Goal: Task Accomplishment & Management: Manage account settings

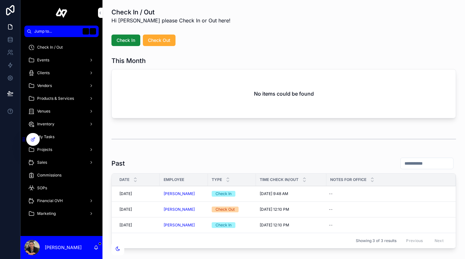
click at [59, 123] on div "Inventory" at bounding box center [61, 124] width 67 height 10
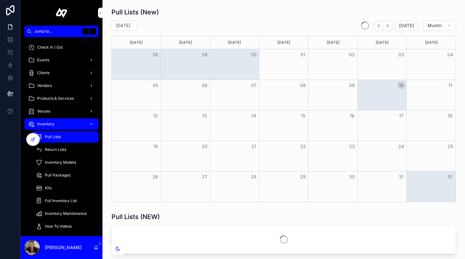
click at [63, 138] on div "Pull Lists" at bounding box center [65, 137] width 59 height 10
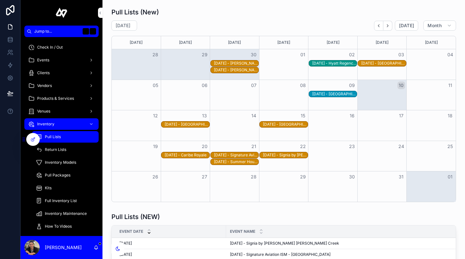
click at [232, 155] on div "[DATE] - Signature Aviation ISM - [GEOGRAPHIC_DATA]" at bounding box center [236, 155] width 44 height 5
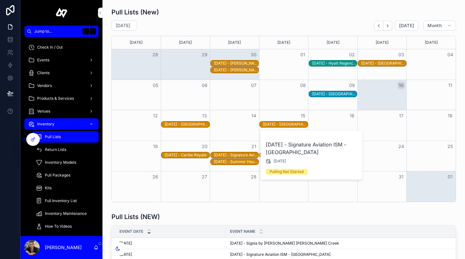
click at [0, 0] on button "Open" at bounding box center [0, 0] width 0 height 0
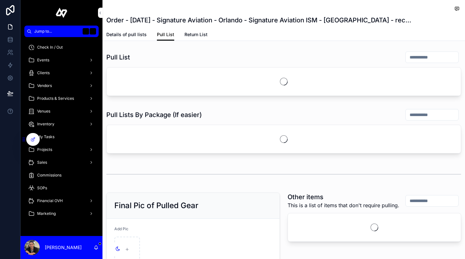
click at [126, 36] on span "Details of pull lists" at bounding box center [126, 34] width 40 height 6
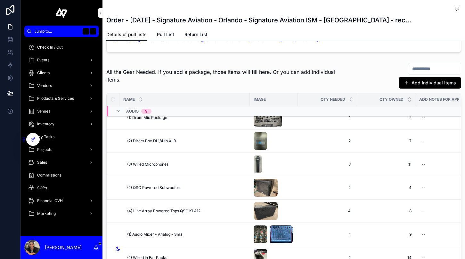
scroll to position [56, 0]
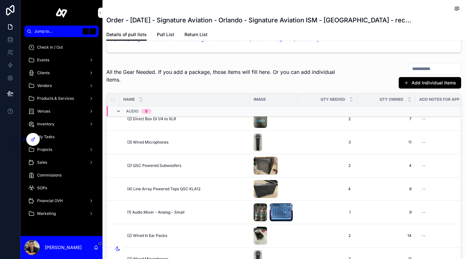
click at [119, 111] on icon "scrollable content" at bounding box center [118, 111] width 5 height 5
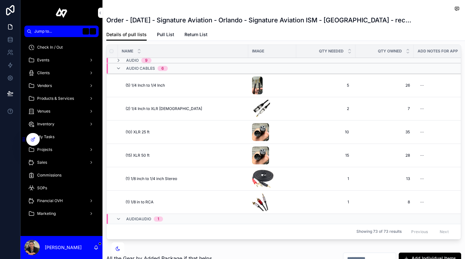
scroll to position [101, 0]
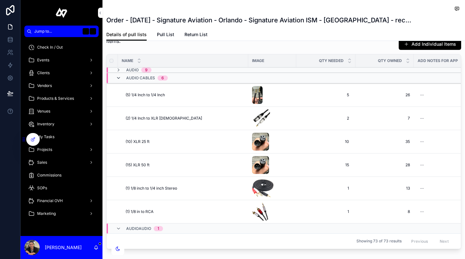
click at [117, 77] on icon "scrollable content" at bounding box center [118, 78] width 5 height 5
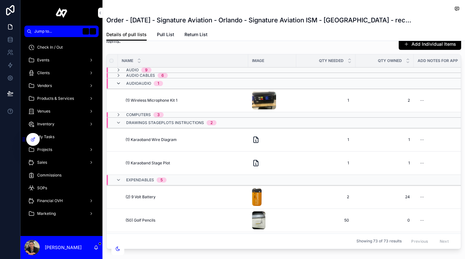
click at [118, 83] on icon "scrollable content" at bounding box center [118, 83] width 5 height 5
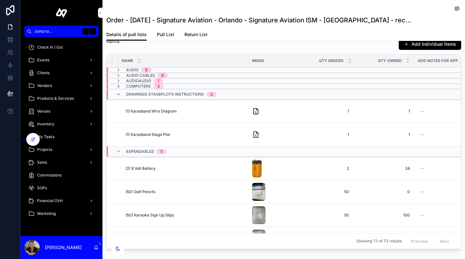
click at [119, 87] on icon "scrollable content" at bounding box center [118, 86] width 5 height 5
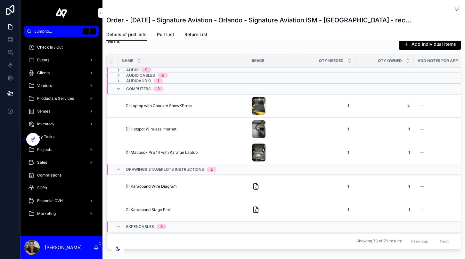
click at [0, 0] on span "Delete" at bounding box center [0, 0] width 0 height 0
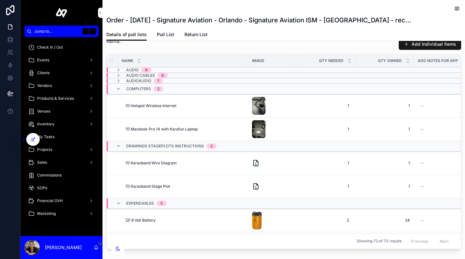
click at [422, 45] on button "Add Individual Items" at bounding box center [429, 44] width 62 height 12
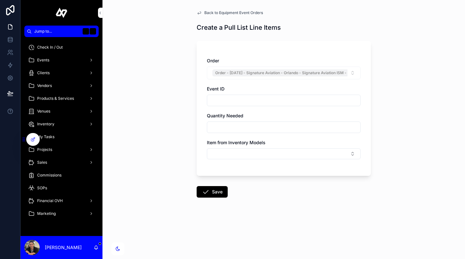
click at [225, 125] on input "scrollable content" at bounding box center [283, 127] width 153 height 9
type input "*"
click at [214, 156] on button "Select Button" at bounding box center [284, 153] width 154 height 11
type input "****"
click at [253, 187] on span "Mac mini M4" at bounding box center [255, 189] width 27 height 6
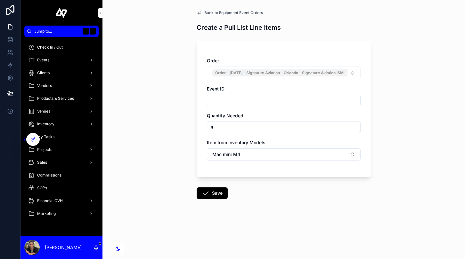
click at [60, 122] on div "Inventory" at bounding box center [61, 124] width 67 height 10
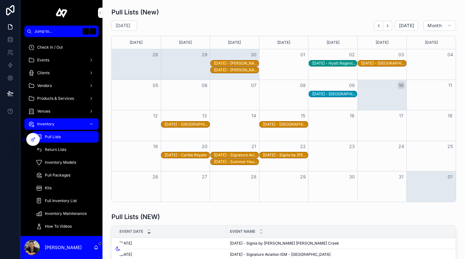
click at [68, 162] on span "Inventory Models" at bounding box center [60, 162] width 31 height 5
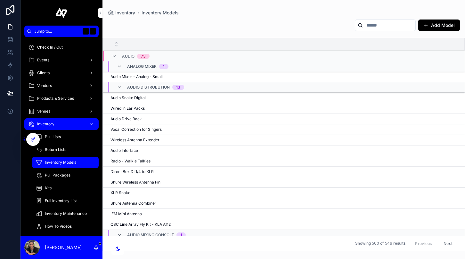
click at [68, 162] on span "Inventory Models" at bounding box center [60, 162] width 31 height 5
click at [435, 29] on button "Add Model" at bounding box center [439, 26] width 42 height 12
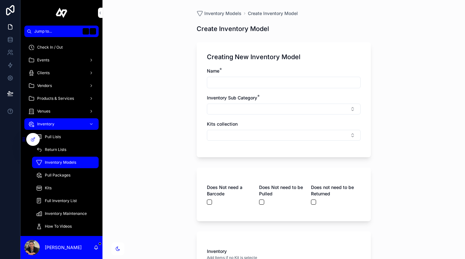
click at [217, 81] on input "scrollable content" at bounding box center [283, 82] width 153 height 9
type input "**********"
click at [239, 111] on button "Select Button" at bounding box center [284, 109] width 154 height 11
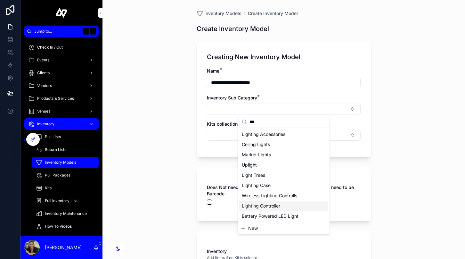
type input "***"
click at [269, 205] on span "Lighting Controller" at bounding box center [261, 206] width 38 height 6
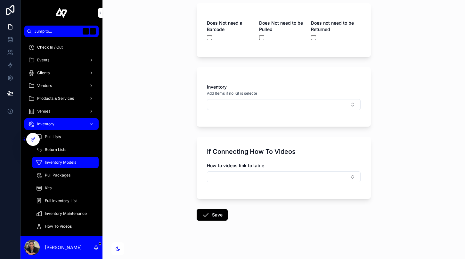
scroll to position [168, 0]
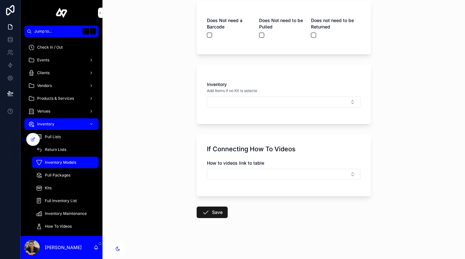
click at [211, 210] on button "Save" at bounding box center [211, 213] width 31 height 12
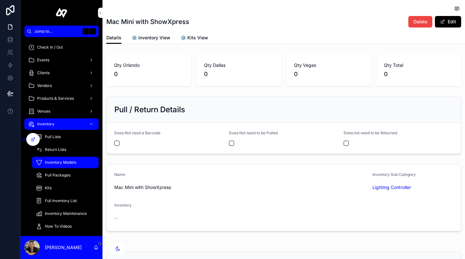
click at [60, 139] on span "Pull Lists" at bounding box center [53, 136] width 16 height 5
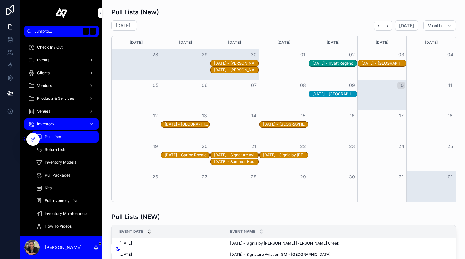
click at [228, 155] on div "[DATE] - Signature Aviation ISM - [GEOGRAPHIC_DATA]" at bounding box center [236, 155] width 44 height 5
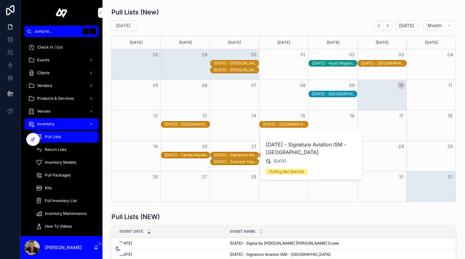
click at [0, 0] on span "Open" at bounding box center [0, 0] width 0 height 0
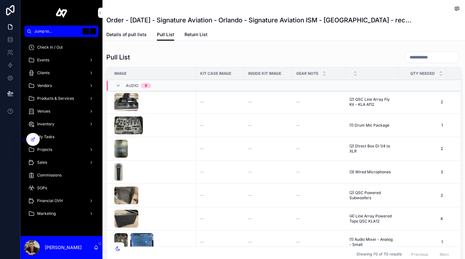
click at [135, 34] on span "Details of pull lists" at bounding box center [126, 34] width 40 height 6
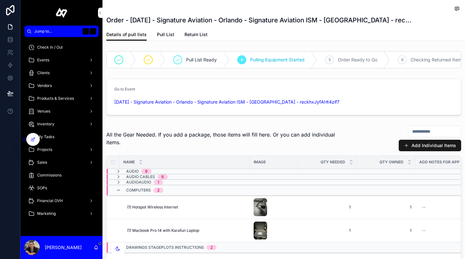
click at [407, 149] on button "Add Individual Items" at bounding box center [429, 146] width 62 height 12
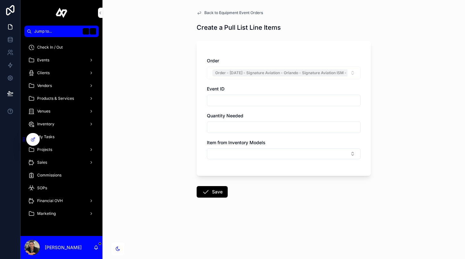
click at [229, 127] on input "scrollable content" at bounding box center [283, 127] width 153 height 9
type input "*"
click at [213, 154] on button "Select Button" at bounding box center [284, 153] width 154 height 11
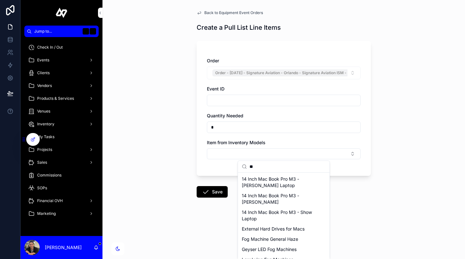
scroll to position [27, 0]
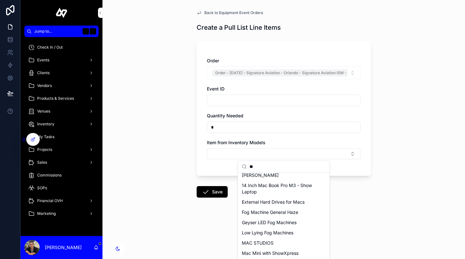
type input "*"
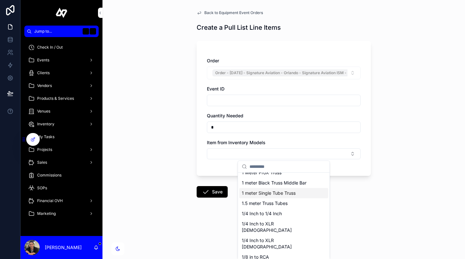
scroll to position [0, 0]
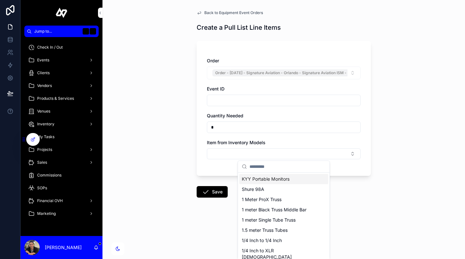
click at [288, 139] on div "Order Order - [DATE] - Signature Aviation - Orlando - Signature Aviation ISM - …" at bounding box center [284, 112] width 154 height 108
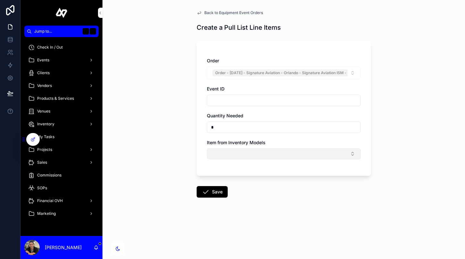
click at [265, 154] on button "Select Button" at bounding box center [284, 153] width 154 height 11
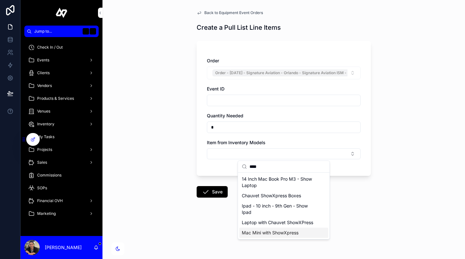
type input "****"
click at [276, 235] on span "Mac Mini with ShowXpress" at bounding box center [270, 233] width 57 height 6
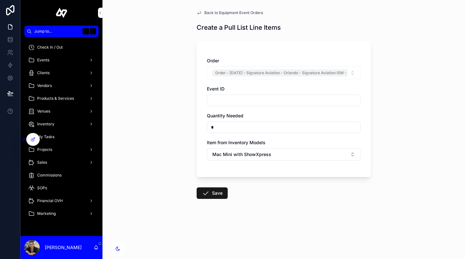
click at [222, 193] on button "Save" at bounding box center [211, 194] width 31 height 12
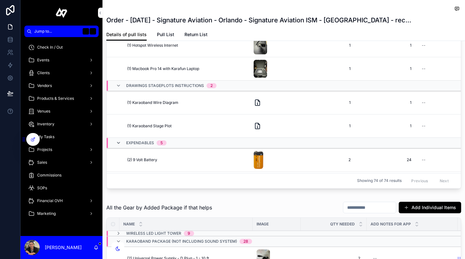
click at [119, 143] on icon "scrollable content" at bounding box center [118, 142] width 5 height 5
click at [119, 84] on icon "scrollable content" at bounding box center [118, 85] width 5 height 5
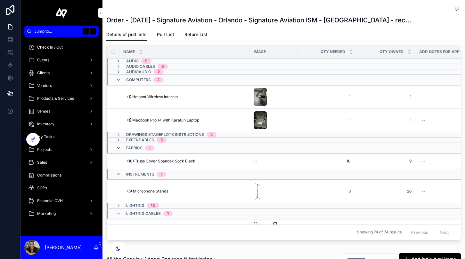
scroll to position [91, 0]
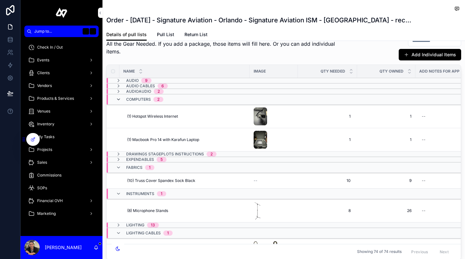
click at [118, 100] on icon "scrollable content" at bounding box center [118, 99] width 5 height 5
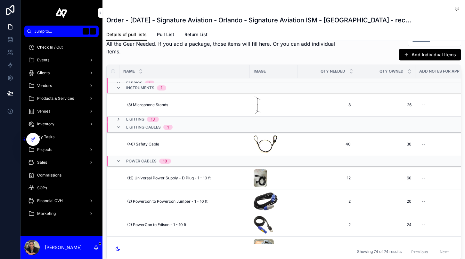
scroll to position [54, 0]
click at [118, 126] on icon "scrollable content" at bounding box center [118, 127] width 5 height 5
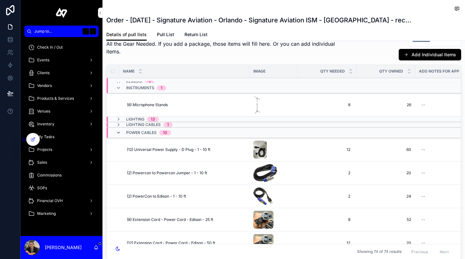
click at [120, 133] on icon "scrollable content" at bounding box center [118, 132] width 5 height 5
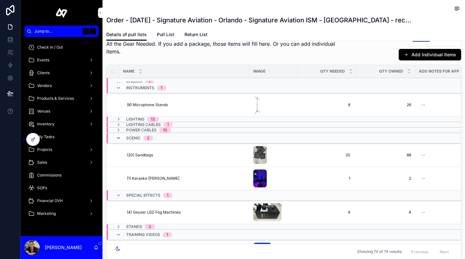
click at [119, 137] on icon "scrollable content" at bounding box center [118, 138] width 5 height 5
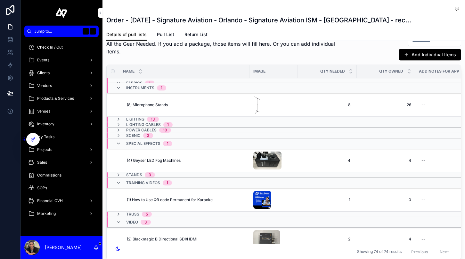
click at [119, 144] on icon "scrollable content" at bounding box center [118, 143] width 5 height 5
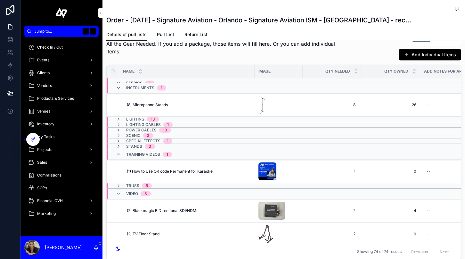
click at [119, 145] on icon "scrollable content" at bounding box center [118, 146] width 5 height 5
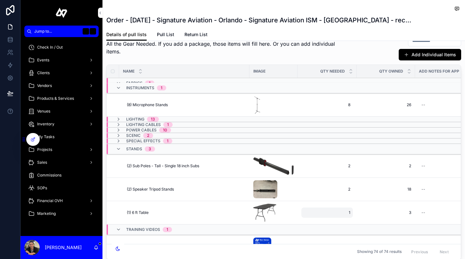
click at [348, 212] on span "1" at bounding box center [327, 212] width 46 height 5
click at [334, 220] on input "*" at bounding box center [335, 222] width 60 height 9
type input "**"
click at [382, 222] on icon "scrollable content" at bounding box center [382, 221] width 5 height 5
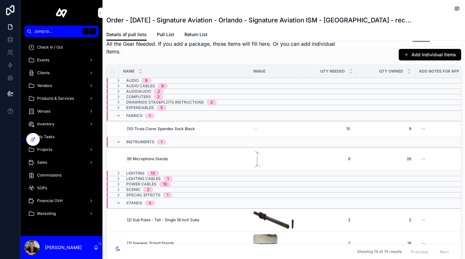
scroll to position [0, 0]
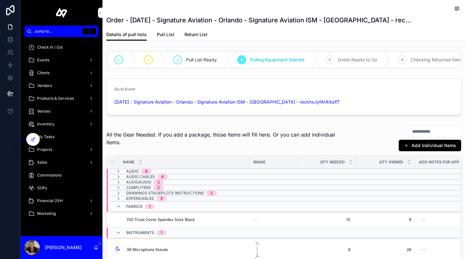
click at [435, 133] on input "scrollable content" at bounding box center [434, 131] width 52 height 9
type input "*******"
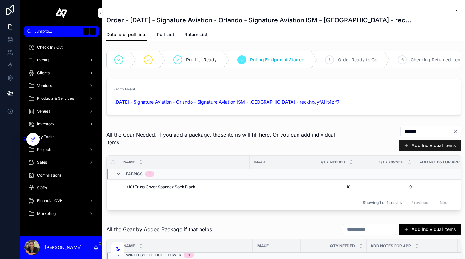
click at [440, 148] on button "Add Individual Items" at bounding box center [429, 146] width 62 height 12
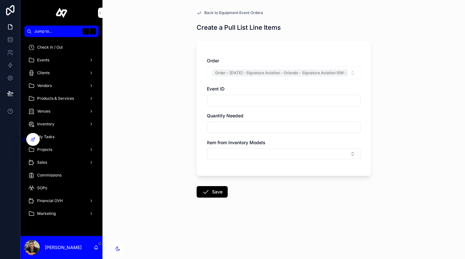
click at [240, 125] on input "scrollable content" at bounding box center [283, 127] width 153 height 9
type input "**"
click at [221, 151] on button "Select Button" at bounding box center [284, 153] width 154 height 11
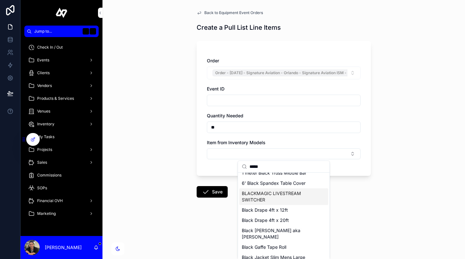
scroll to position [7, 0]
type input "*****"
click at [281, 186] on div "6' Black Spandex Table Cover" at bounding box center [283, 183] width 89 height 10
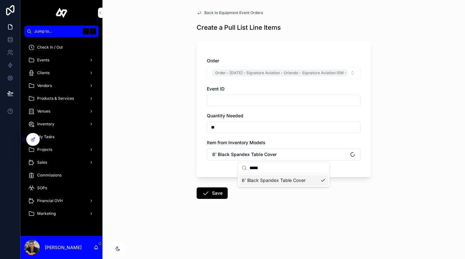
scroll to position [0, 0]
click at [216, 195] on button "Save" at bounding box center [211, 194] width 31 height 12
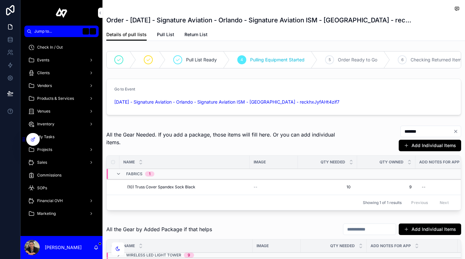
click at [458, 132] on button "Clear" at bounding box center [457, 131] width 8 height 5
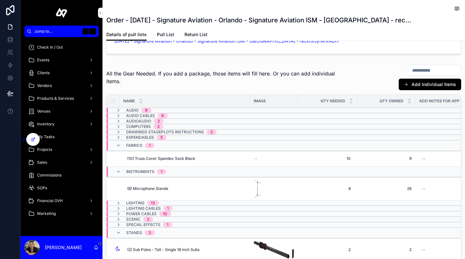
scroll to position [76, 0]
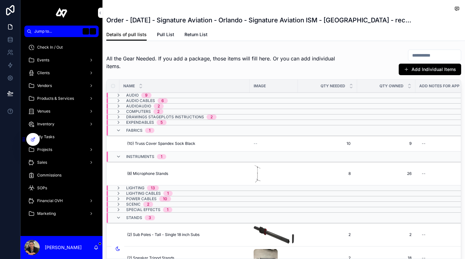
click at [363, 63] on div "Add Individual Items" at bounding box center [401, 62] width 119 height 26
click at [421, 60] on input "scrollable content" at bounding box center [434, 55] width 52 height 9
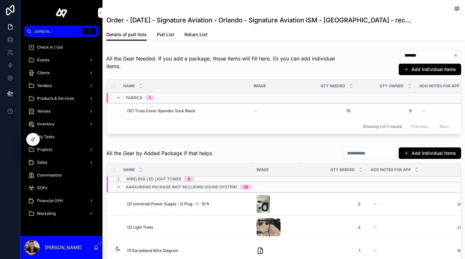
type input "*******"
click at [456, 57] on icon "Clear" at bounding box center [455, 55] width 5 height 5
click at [342, 66] on div "Add Individual Items" at bounding box center [401, 62] width 119 height 26
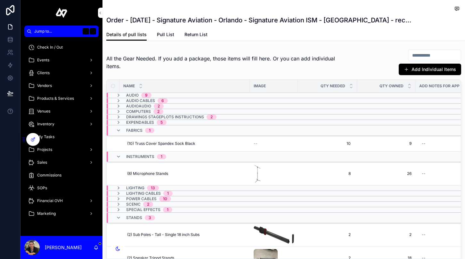
drag, startPoint x: 62, startPoint y: 123, endPoint x: 359, endPoint y: 2, distance: 321.1
click at [0, 0] on div "Jump to... K Check In / Out Events Clients Vendors Products & Services Venues I…" at bounding box center [232, 129] width 465 height 259
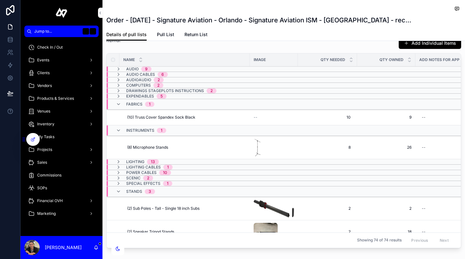
scroll to position [93, 0]
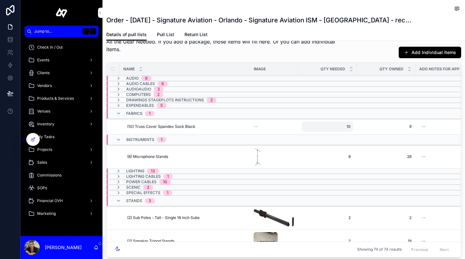
click at [336, 126] on span "10" at bounding box center [327, 126] width 46 height 5
click at [332, 135] on input "**" at bounding box center [335, 136] width 60 height 9
type input "**"
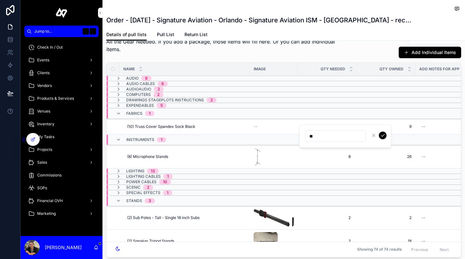
click at [380, 133] on icon "scrollable content" at bounding box center [382, 135] width 5 height 5
click at [420, 54] on button "Add Individual Items" at bounding box center [429, 53] width 62 height 12
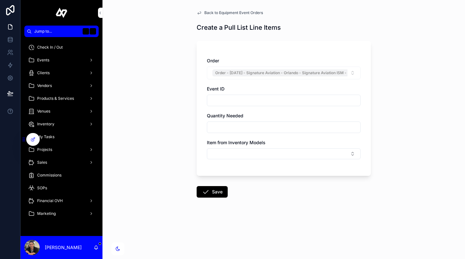
click at [240, 128] on input "scrollable content" at bounding box center [283, 127] width 153 height 9
type input "**"
click at [242, 153] on button "Select Button" at bounding box center [284, 153] width 154 height 11
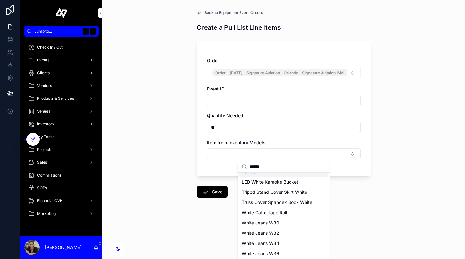
scroll to position [40, 0]
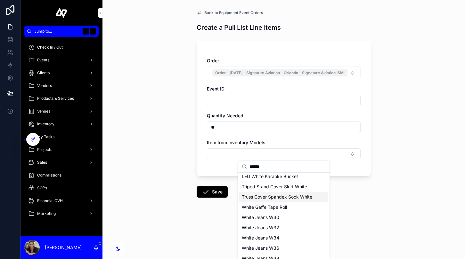
type input "*****"
click at [293, 194] on span "Truss Cover Spandex Sock White" at bounding box center [277, 197] width 70 height 6
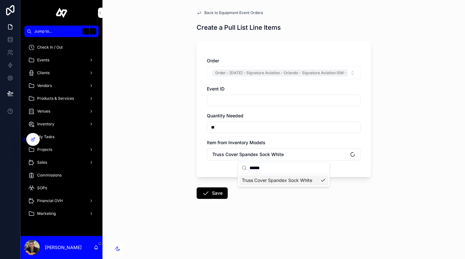
scroll to position [0, 0]
click at [214, 193] on button "Save" at bounding box center [211, 194] width 31 height 12
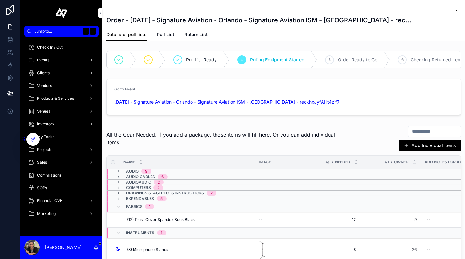
click at [416, 131] on input "scrollable content" at bounding box center [434, 131] width 52 height 9
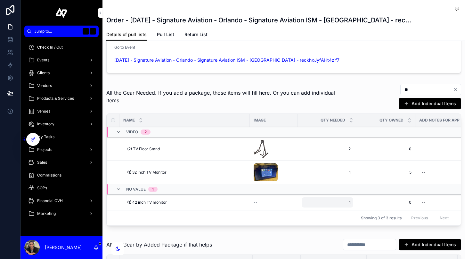
scroll to position [49, 0]
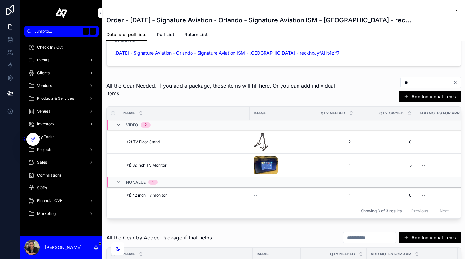
type input "**"
click at [0, 0] on span "Delete" at bounding box center [0, 0] width 0 height 0
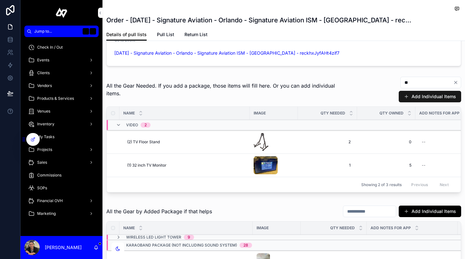
click at [432, 98] on button "Add Individual Items" at bounding box center [429, 97] width 62 height 12
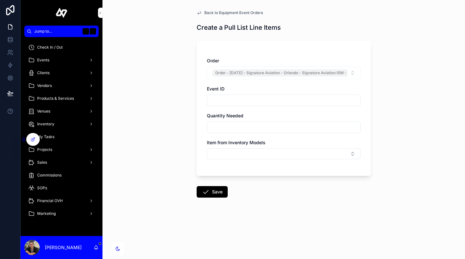
click at [251, 123] on input "scrollable content" at bounding box center [283, 127] width 153 height 9
type input "**"
click at [225, 153] on button "Select Button" at bounding box center [284, 153] width 154 height 11
type input "*"
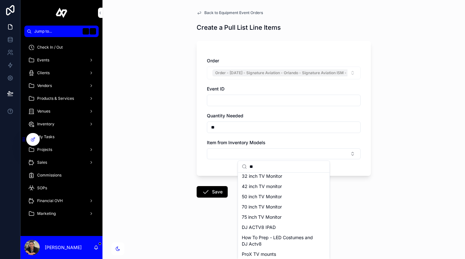
scroll to position [5, 0]
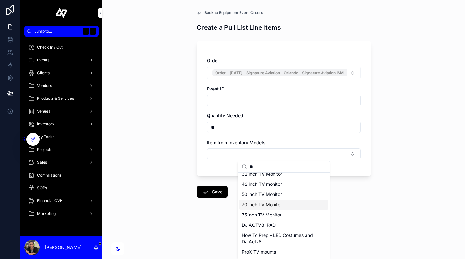
type input "**"
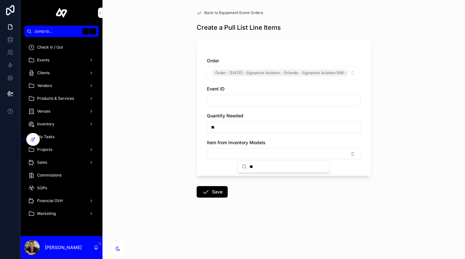
click at [354, 189] on form "Order Order - [DATE] - Signature Aviation - Orlando - Signature Aviation ISM - …" at bounding box center [283, 138] width 174 height 202
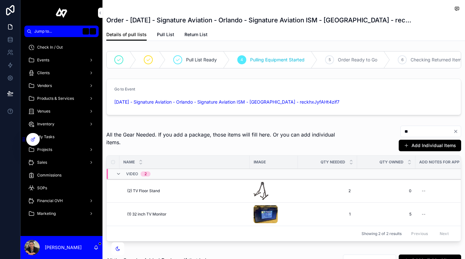
click at [456, 134] on icon "Clear" at bounding box center [455, 131] width 5 height 5
click at [443, 129] on input "scrollable content" at bounding box center [434, 131] width 52 height 9
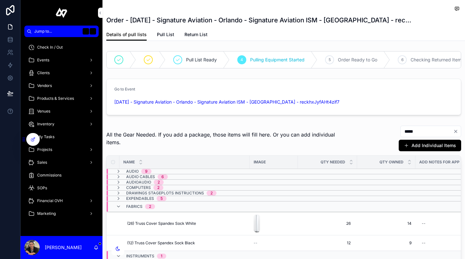
type input "*****"
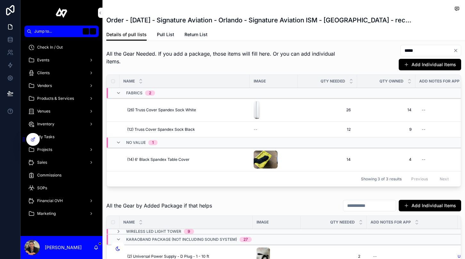
scroll to position [80, 0]
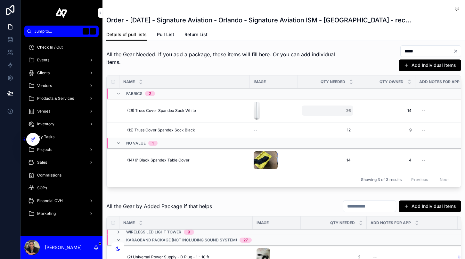
click at [348, 109] on span "26" at bounding box center [327, 110] width 46 height 5
click at [334, 120] on input "**" at bounding box center [335, 120] width 60 height 9
type input "**"
click at [382, 118] on icon "scrollable content" at bounding box center [382, 119] width 5 height 5
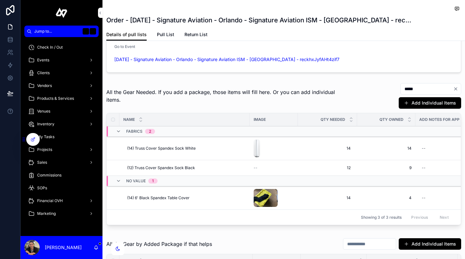
scroll to position [53, 0]
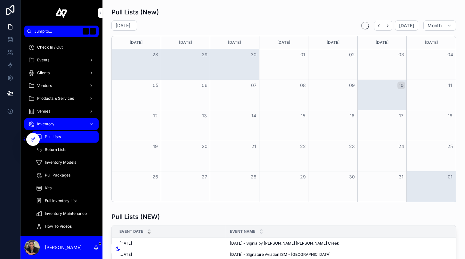
click at [73, 162] on span "Inventory Models" at bounding box center [60, 162] width 31 height 5
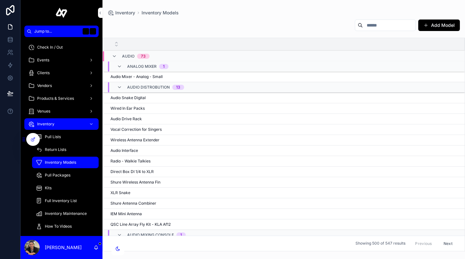
click at [369, 26] on input "scrollable content" at bounding box center [389, 25] width 52 height 9
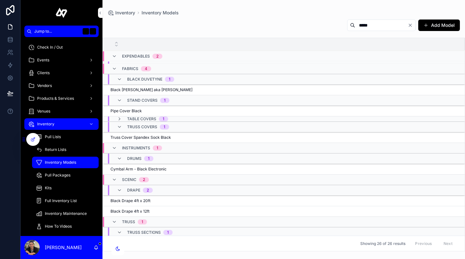
scroll to position [25, 0]
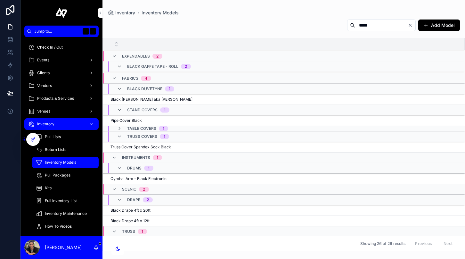
click at [119, 127] on icon "scrollable content" at bounding box center [119, 128] width 5 height 5
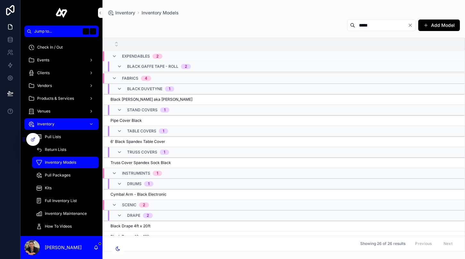
click at [150, 139] on span "6' Black Spandex Table Cover" at bounding box center [137, 141] width 55 height 5
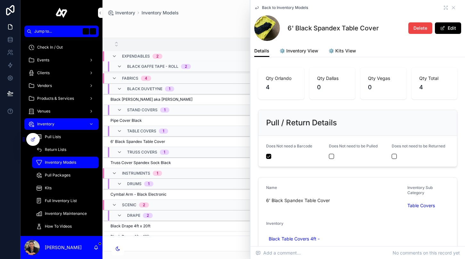
click at [167, 162] on span "Truss Cover Spandex Sock Black" at bounding box center [140, 162] width 60 height 5
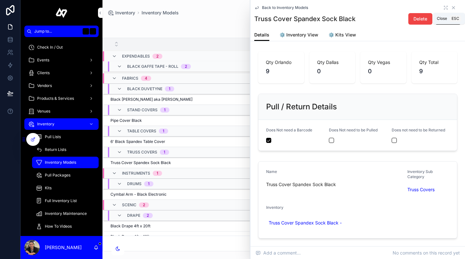
click at [453, 7] on icon "scrollable content" at bounding box center [453, 7] width 5 height 5
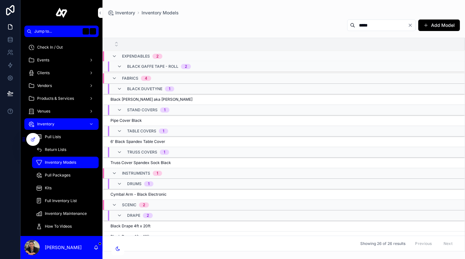
click at [366, 24] on input "*****" at bounding box center [381, 25] width 52 height 9
type input "*****"
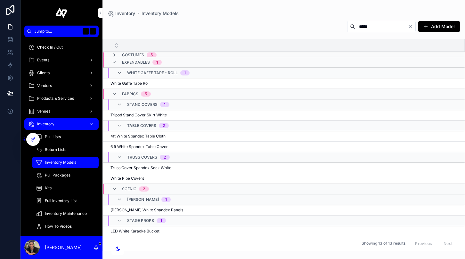
click at [209, 169] on div "Truss Cover Spandex Sock White Truss Cover Spandex Sock White" at bounding box center [283, 167] width 346 height 5
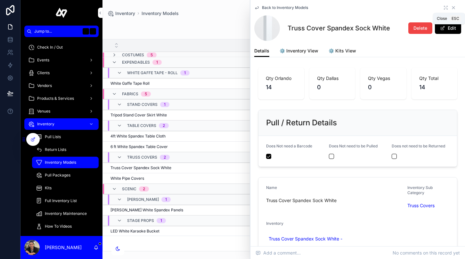
click at [453, 6] on icon "scrollable content" at bounding box center [453, 7] width 5 height 5
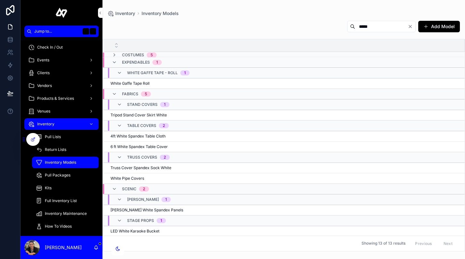
click at [74, 132] on div "Pull Lists" at bounding box center [65, 137] width 59 height 10
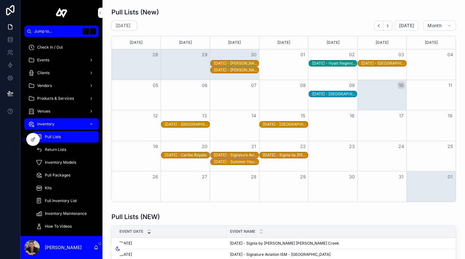
click at [425, 92] on div "[DATE] - [GEOGRAPHIC_DATA]" at bounding box center [284, 94] width 344 height 7
